Goal: Use online tool/utility: Utilize a website feature to perform a specific function

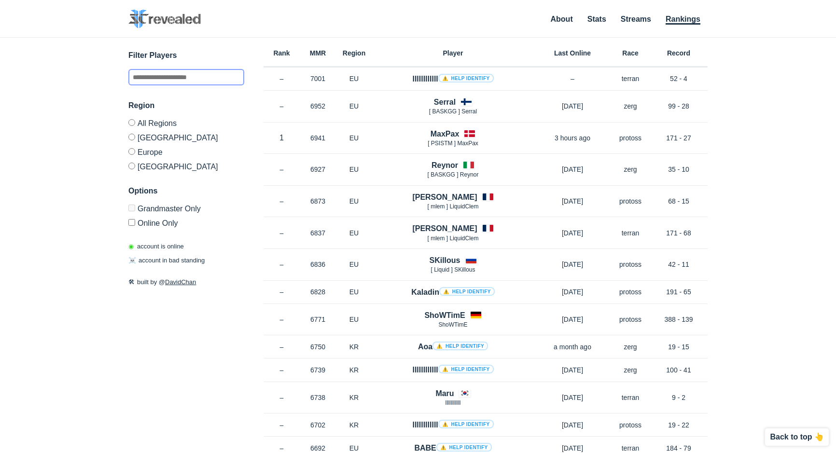
click at [155, 75] on input "text" at bounding box center [186, 77] width 116 height 16
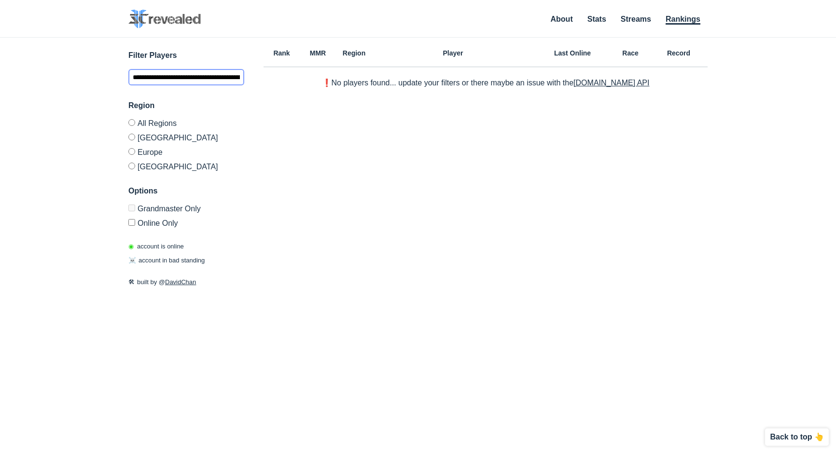
scroll to position [0, 58]
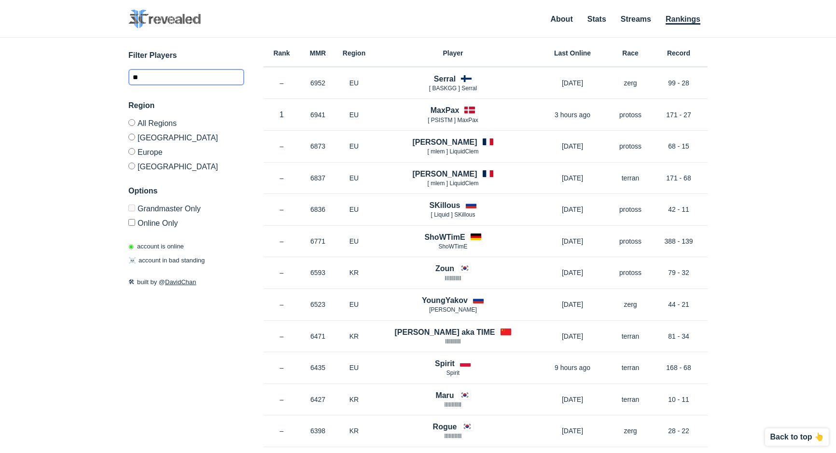
type input "*"
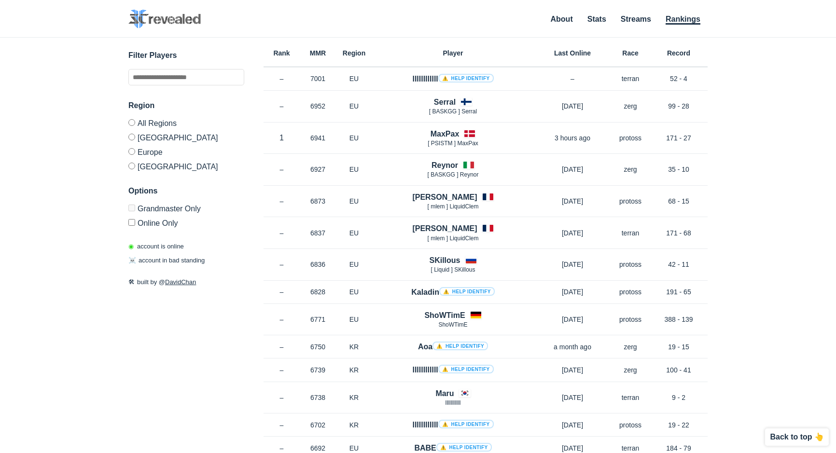
click at [135, 203] on div "Options Grandmaster Only Online Only" at bounding box center [186, 206] width 116 height 42
click at [216, 187] on h3 "Options" at bounding box center [186, 191] width 116 height 12
click at [182, 74] on input "text" at bounding box center [186, 77] width 116 height 16
type input "**********"
